Goal: Task Accomplishment & Management: Use online tool/utility

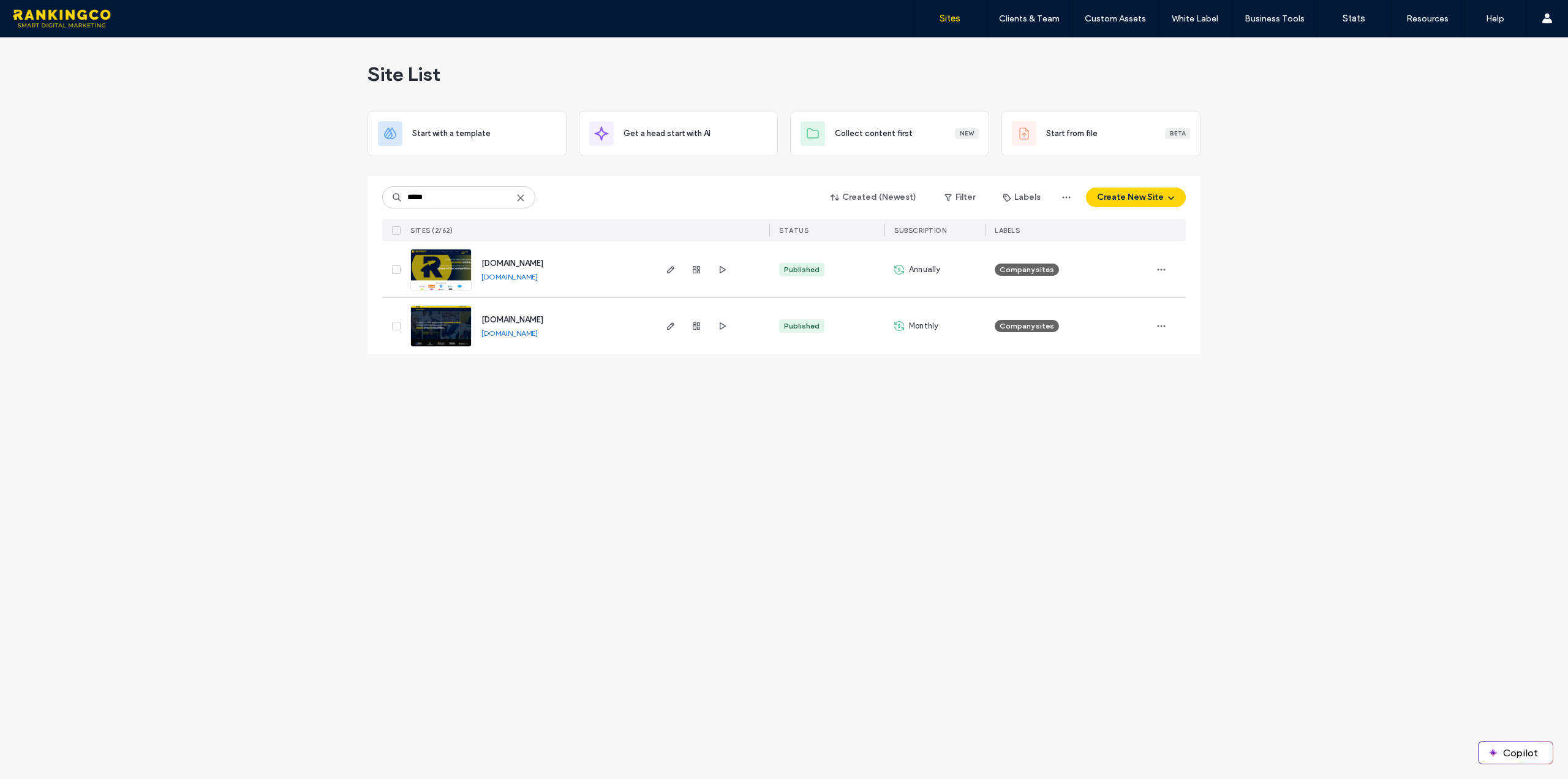
type input "*****"
click at [444, 330] on img at bounding box center [441, 347] width 60 height 83
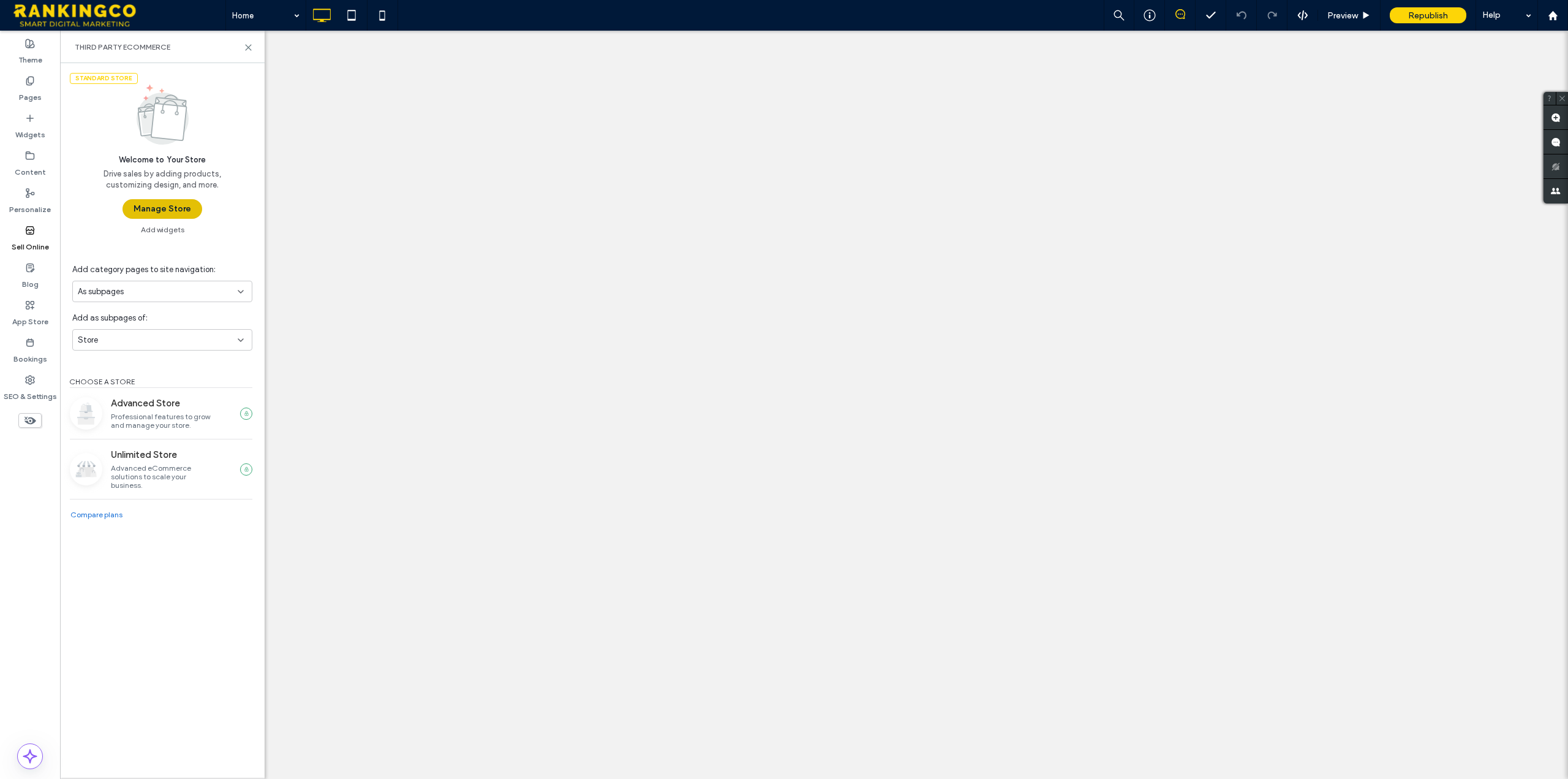
click at [162, 211] on button "Manage Store" at bounding box center [162, 209] width 79 height 20
